Goal: Task Accomplishment & Management: Use online tool/utility

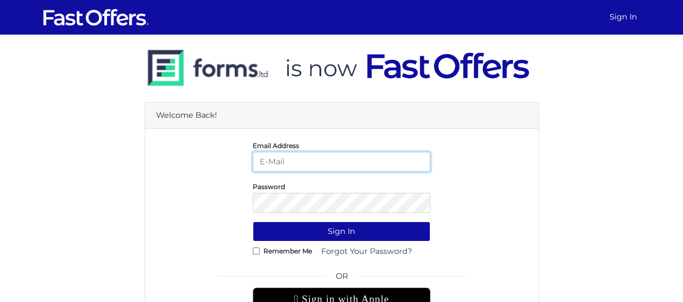
type input "christiangarcia@property.ca"
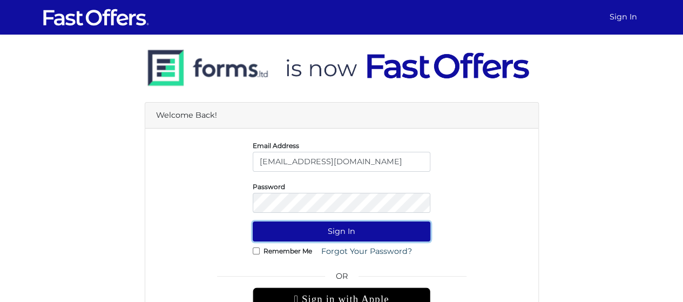
click at [363, 231] on button "Sign In" at bounding box center [342, 231] width 178 height 20
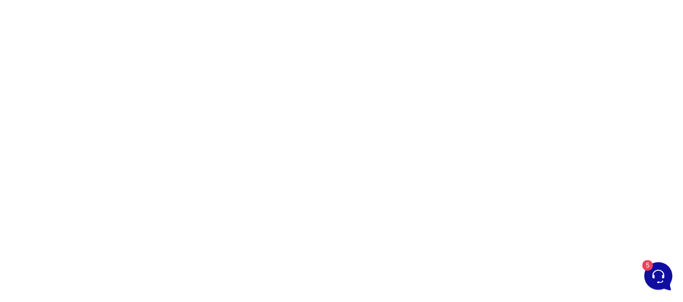
scroll to position [148, 0]
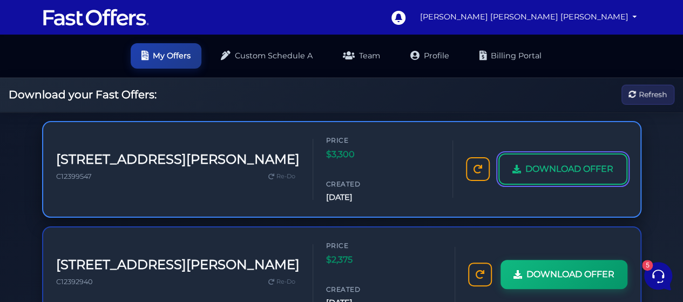
click at [559, 161] on link "DOWNLOAD OFFER" at bounding box center [562, 168] width 129 height 31
